Goal: Find contact information: Find contact information

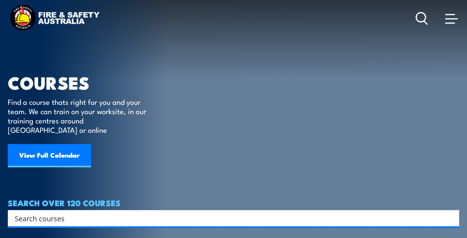
click at [0, 0] on link "Contact" at bounding box center [0, 0] width 0 height 0
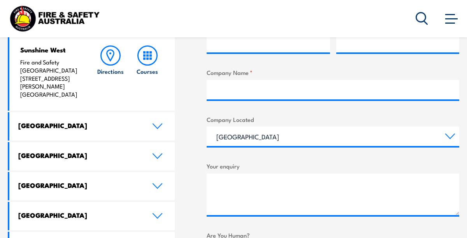
scroll to position [389, 0]
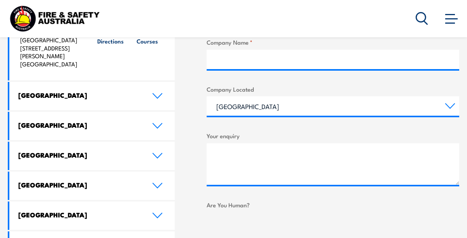
click at [107, 151] on h4 "[GEOGRAPHIC_DATA]" at bounding box center [79, 155] width 122 height 9
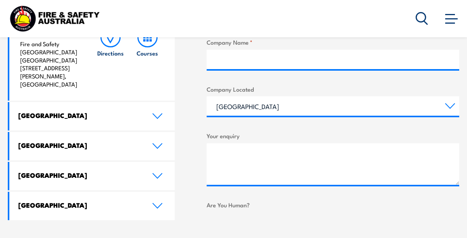
click at [79, 178] on link "[GEOGRAPHIC_DATA]" at bounding box center [91, 176] width 165 height 28
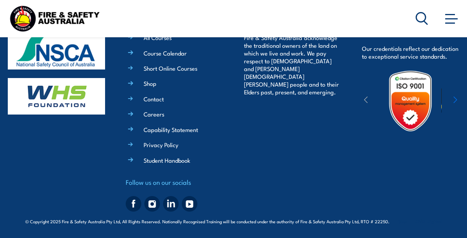
scroll to position [715, 0]
